Goal: Task Accomplishment & Management: Use online tool/utility

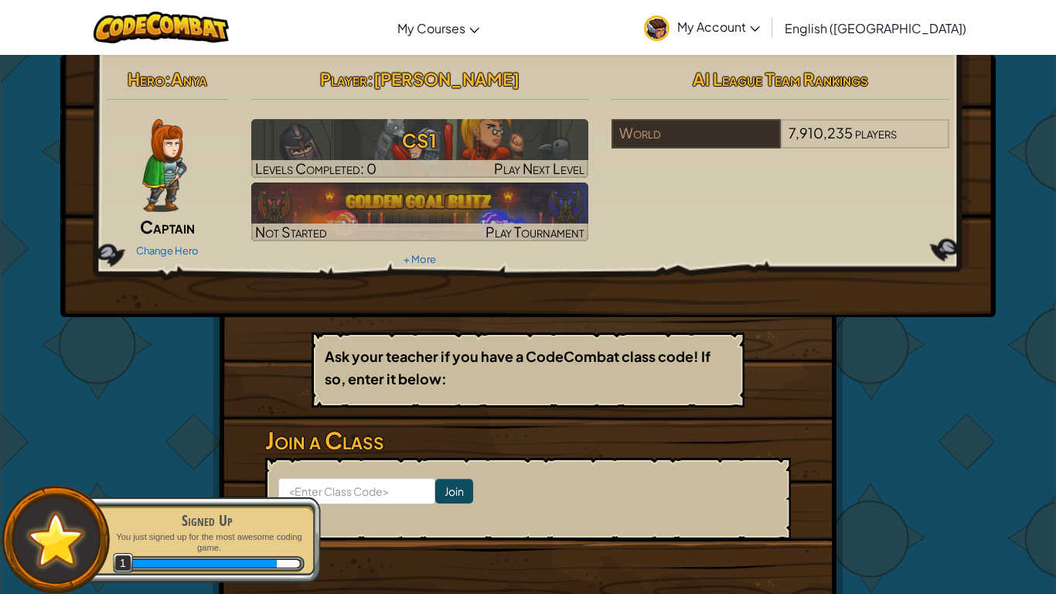
click at [171, 158] on img at bounding box center [164, 165] width 44 height 93
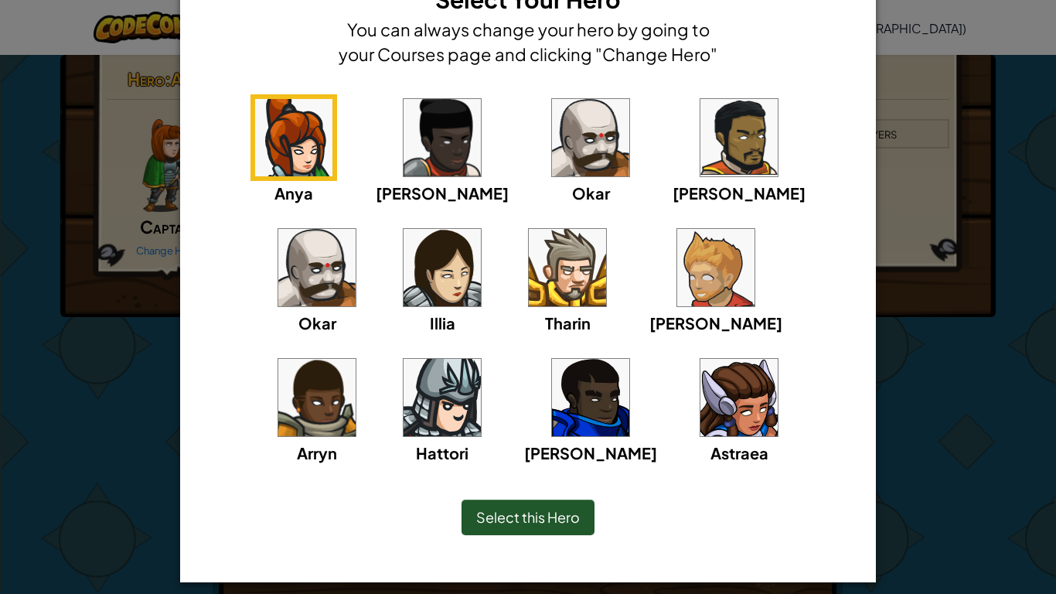
scroll to position [73, 0]
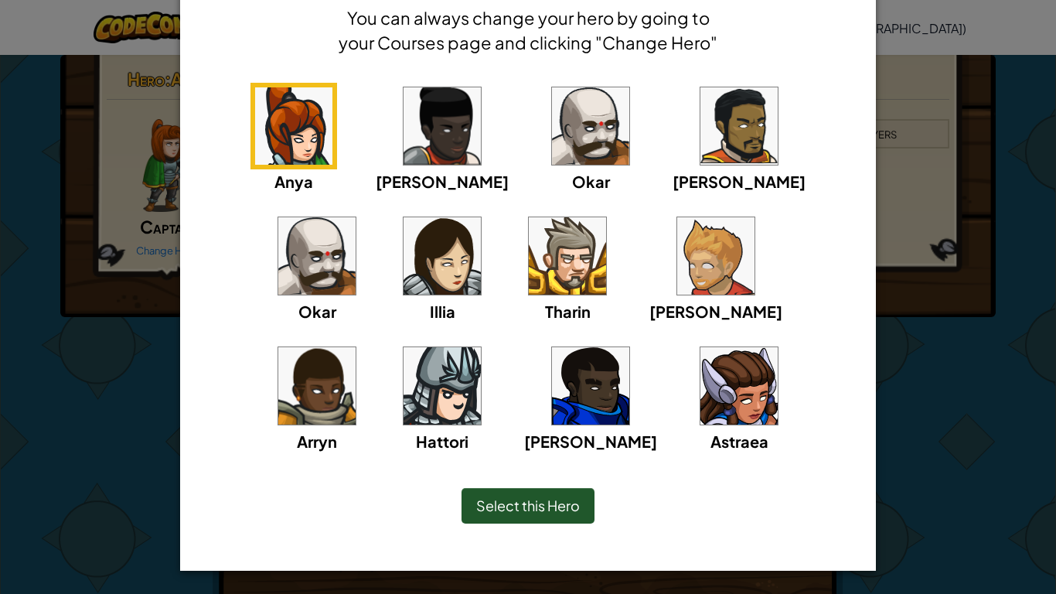
click at [700, 390] on img at bounding box center [738, 385] width 77 height 77
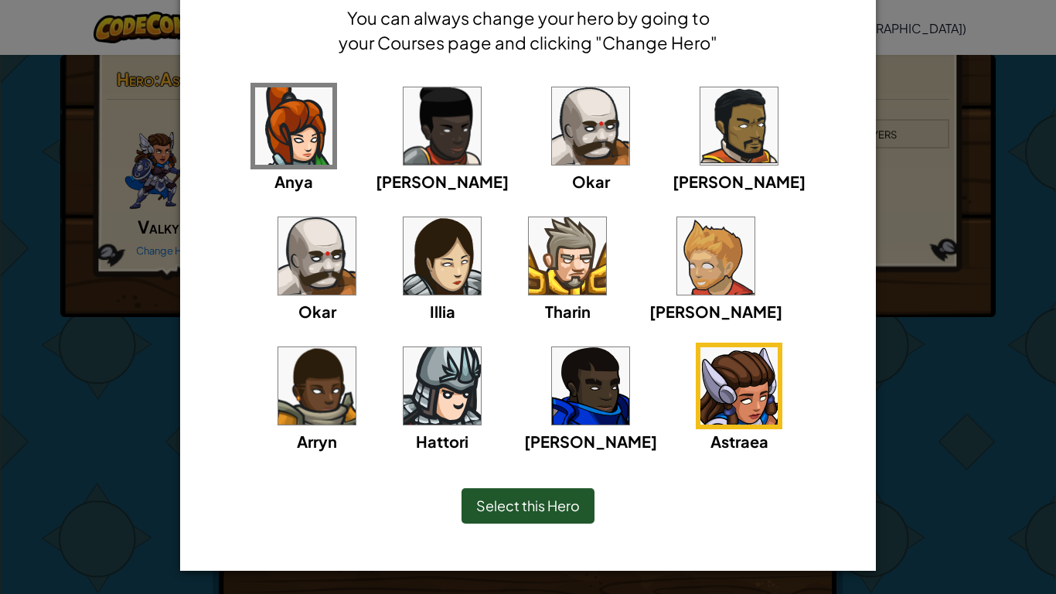
click at [515, 506] on span "Select this Hero" at bounding box center [528, 505] width 104 height 18
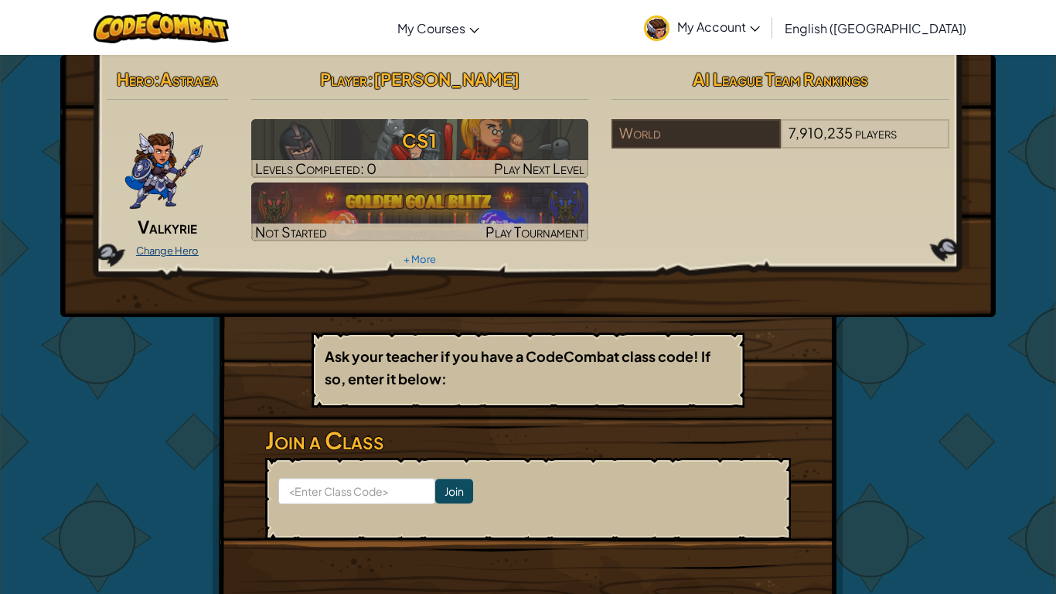
click at [165, 250] on link "Change Hero" at bounding box center [167, 250] width 63 height 12
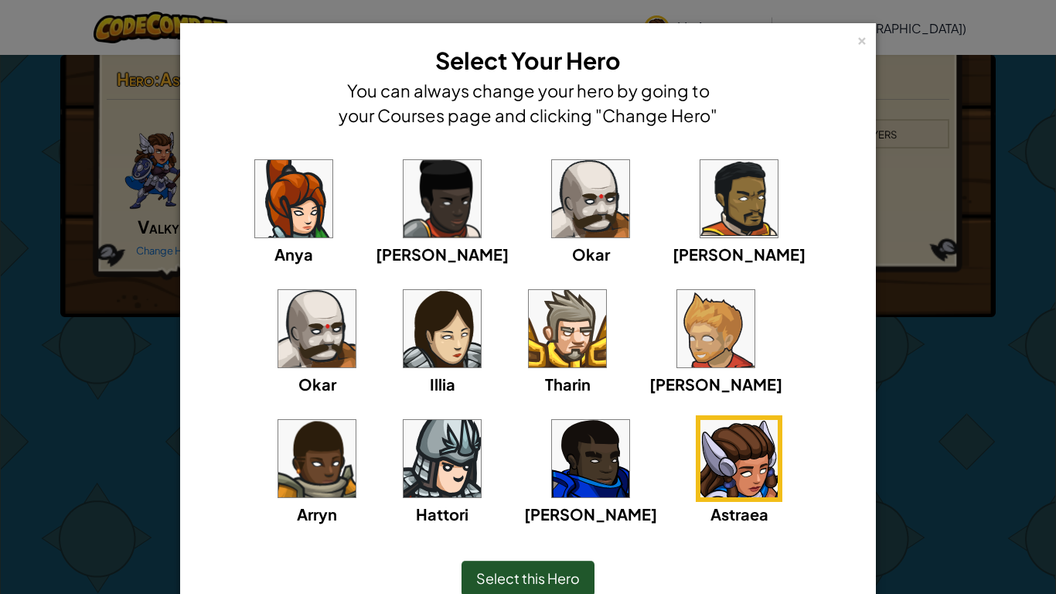
click at [404, 325] on img at bounding box center [442, 328] width 77 height 77
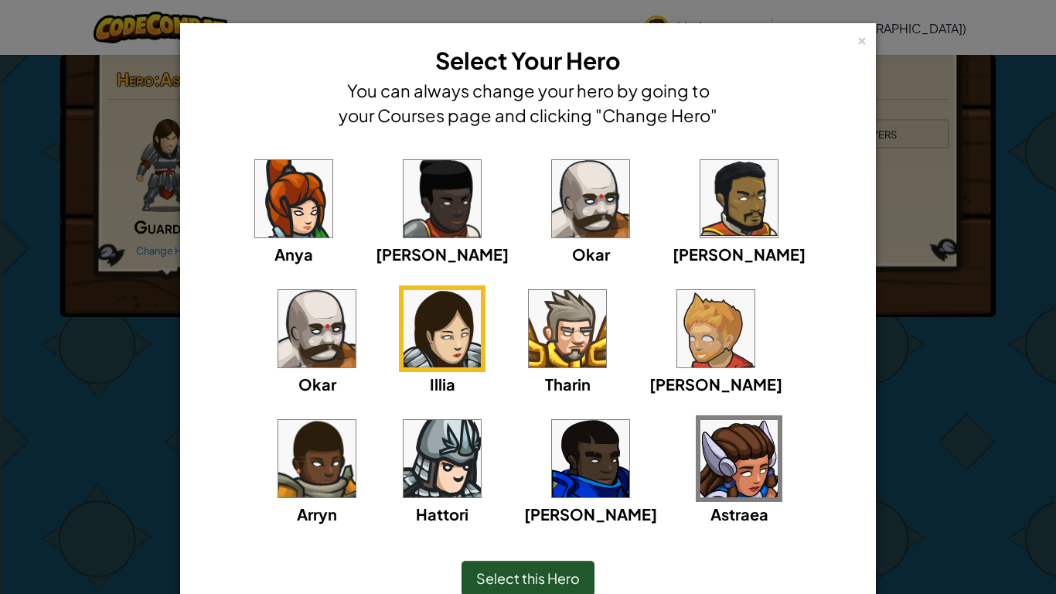
click at [497, 579] on span "Select this Hero" at bounding box center [528, 578] width 104 height 18
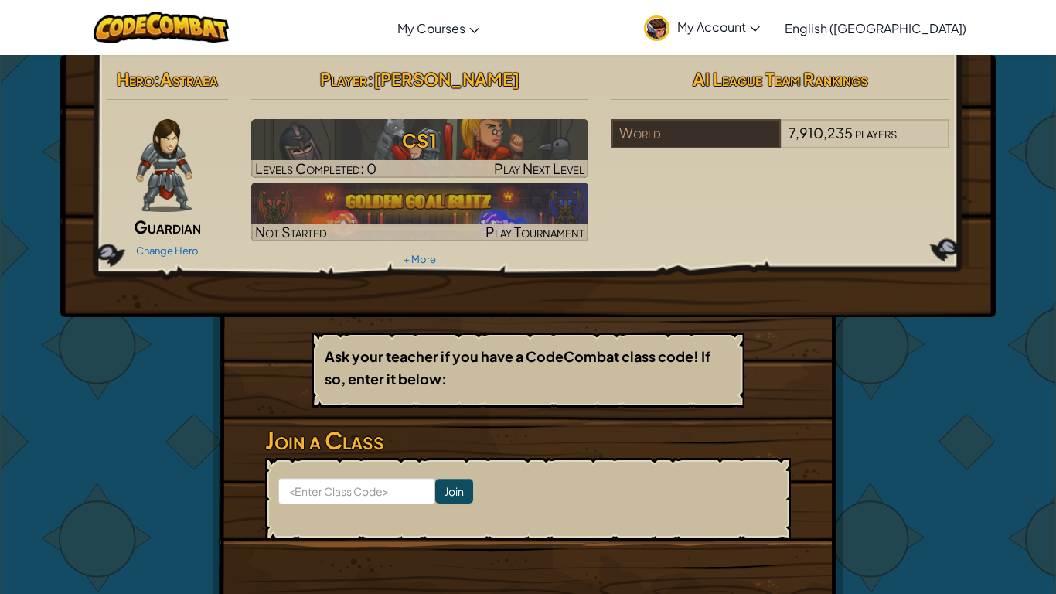
click at [162, 158] on img at bounding box center [164, 165] width 56 height 93
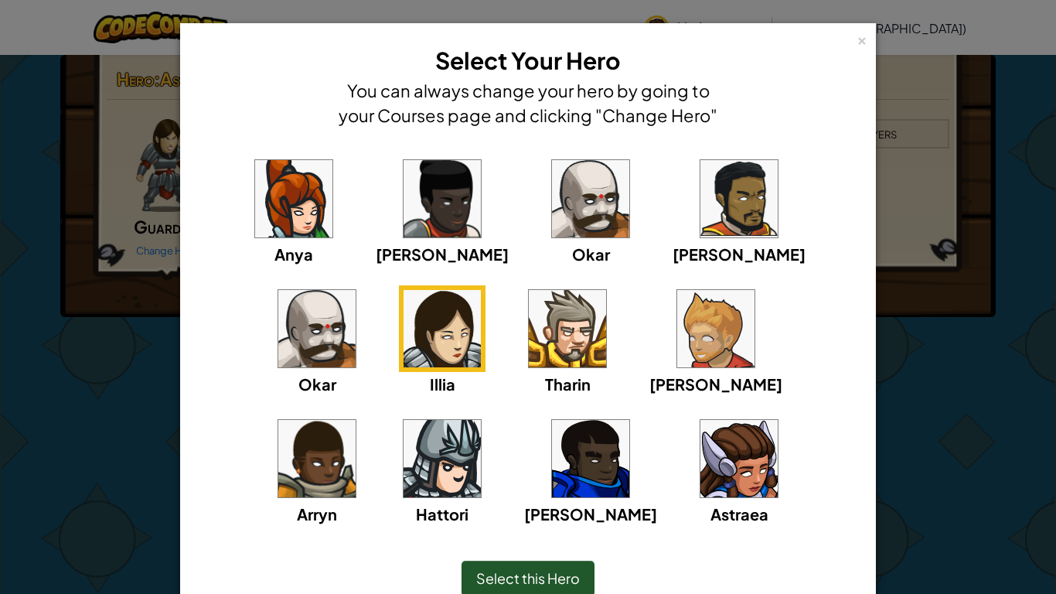
click at [700, 474] on img at bounding box center [738, 458] width 77 height 77
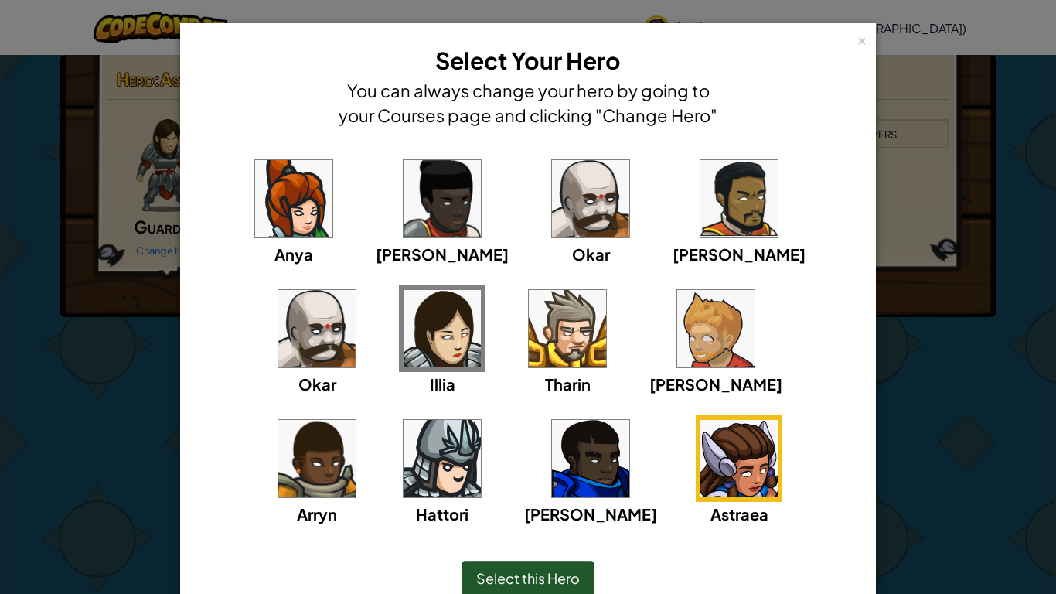
click at [538, 586] on span "Select this Hero" at bounding box center [528, 578] width 104 height 18
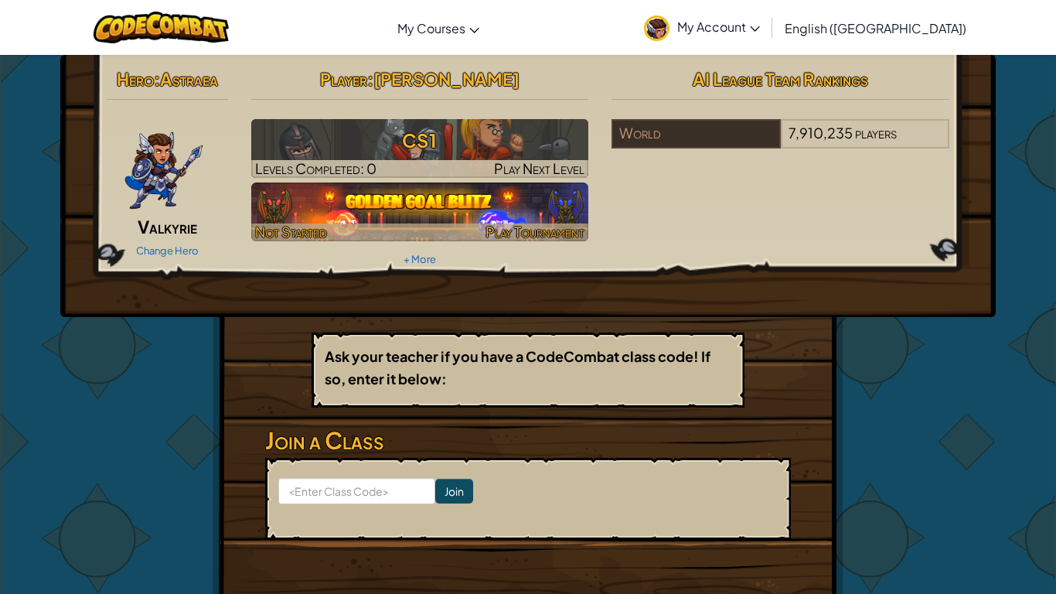
click at [302, 207] on img at bounding box center [420, 211] width 338 height 59
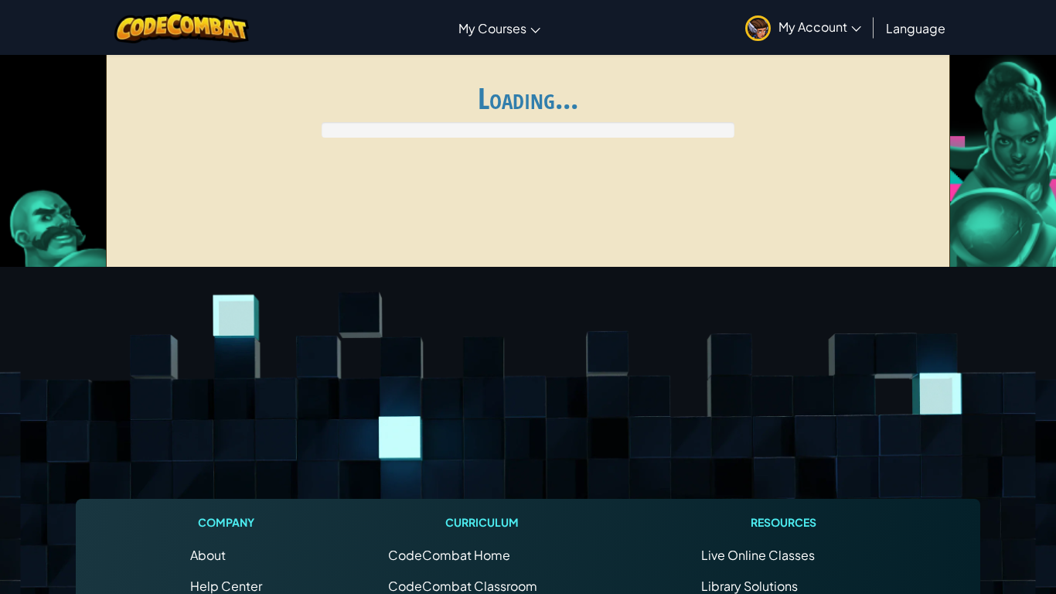
click at [524, 230] on div "Register for AI League Ladder My Matches Loading..." at bounding box center [528, 166] width 845 height 232
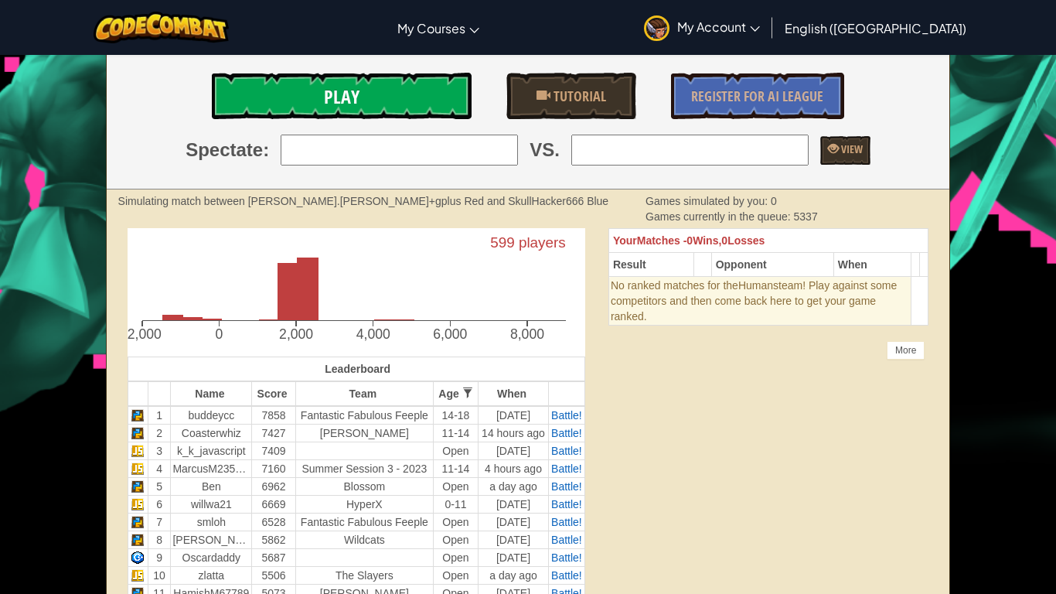
scroll to position [220, 0]
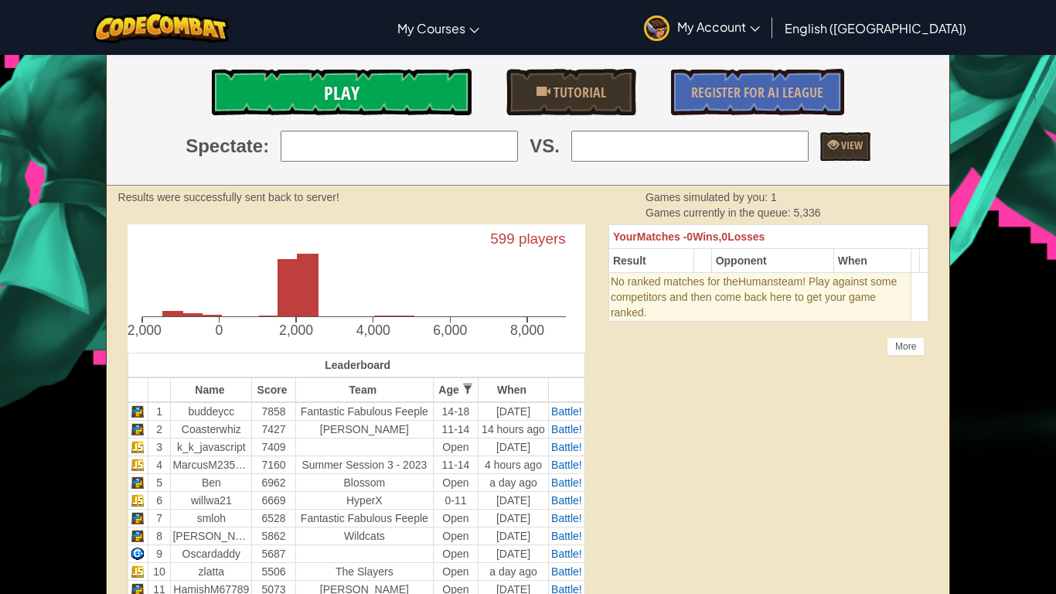
click at [316, 80] on link "Play" at bounding box center [342, 92] width 260 height 46
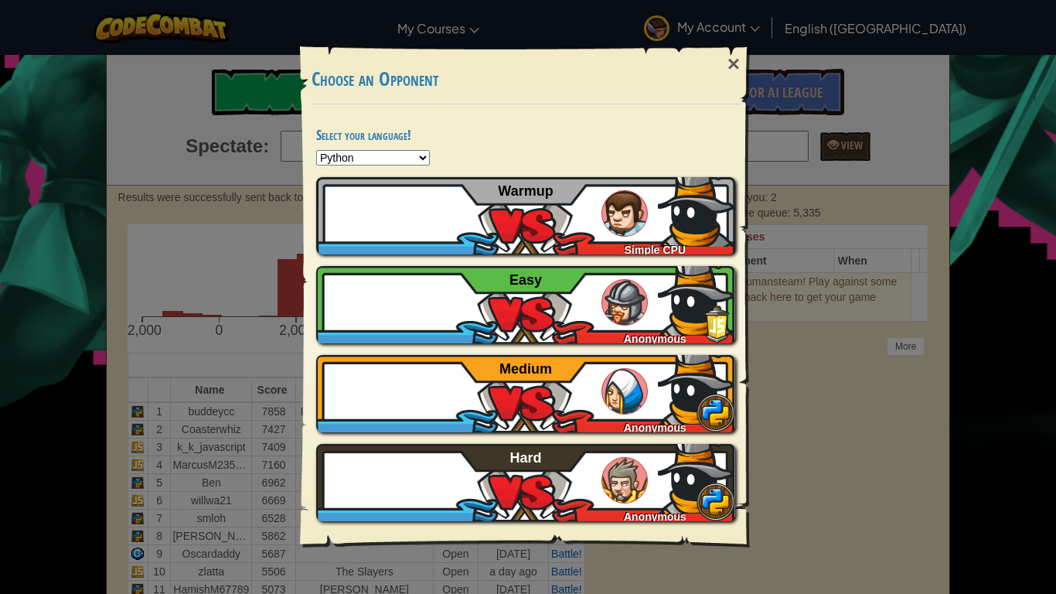
click at [396, 154] on select "Python JavaScript CoffeeScript Lua C++ Java (Experimental)" at bounding box center [373, 157] width 114 height 15
click at [788, 147] on div "× Choose an Opponent Select your language! Python JavaScript CoffeeScript Lua C…" at bounding box center [528, 297] width 1056 height 594
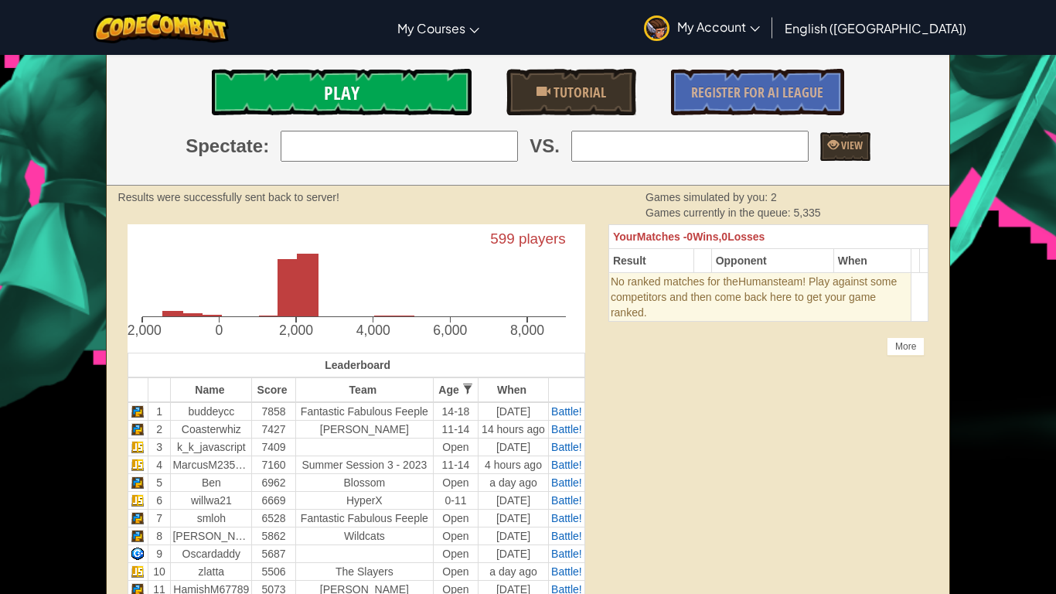
click at [296, 100] on link "Play" at bounding box center [342, 92] width 260 height 46
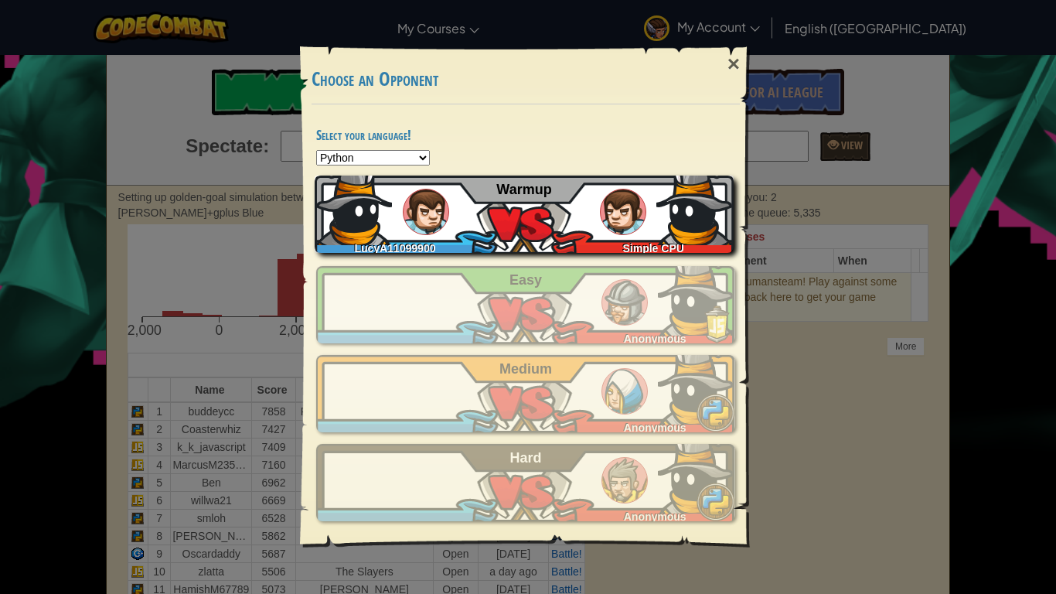
click at [505, 227] on div "LucyA11099900 Simple CPU Warmup" at bounding box center [524, 213] width 419 height 77
